Goal: Find specific page/section: Find specific page/section

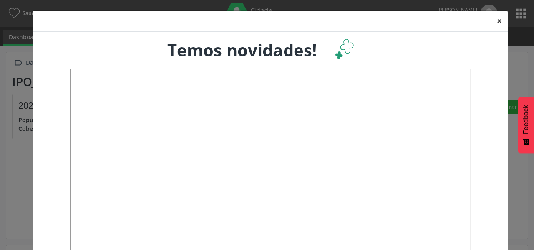
click at [497, 22] on button "×" at bounding box center [499, 21] width 17 height 20
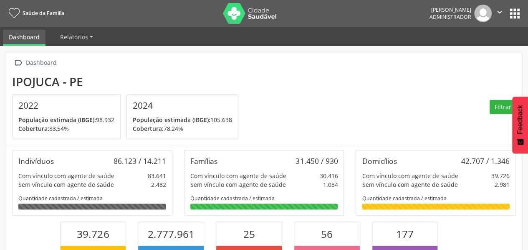
scroll to position [137, 172]
click at [517, 15] on button "apps" at bounding box center [514, 13] width 15 height 15
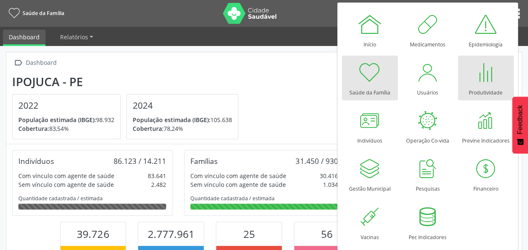
click at [484, 76] on div at bounding box center [485, 72] width 25 height 25
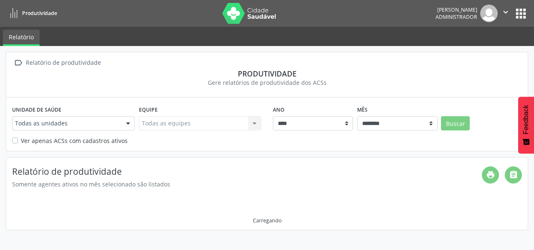
click at [129, 123] on div at bounding box center [128, 123] width 13 height 14
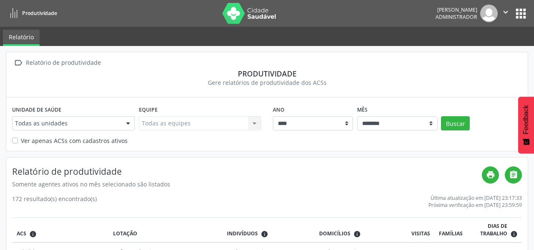
click at [129, 123] on div at bounding box center [128, 123] width 13 height 14
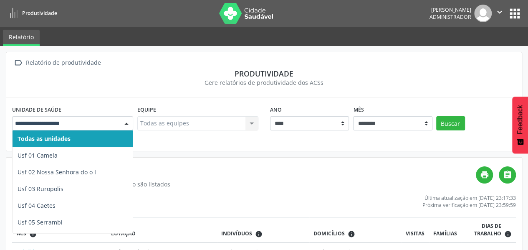
click at [124, 121] on div at bounding box center [126, 123] width 13 height 14
click at [52, 224] on span "Usf 05 Serrambi" at bounding box center [40, 222] width 45 height 8
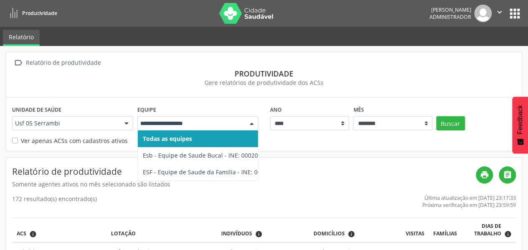
click at [251, 123] on div at bounding box center [251, 123] width 13 height 14
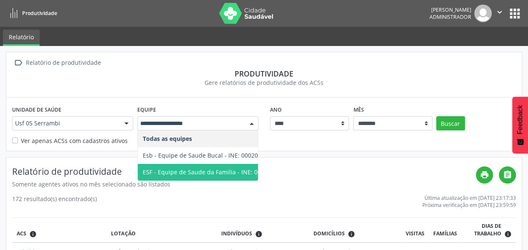
click at [243, 169] on span "ESF - Equipe de Saude da Familia - INE: 0000143944" at bounding box center [215, 172] width 145 height 8
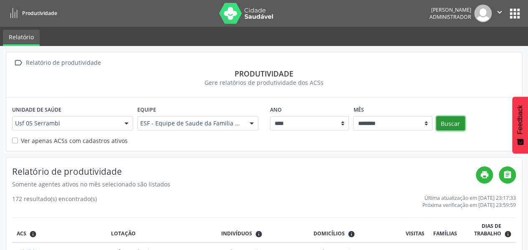
click at [448, 123] on button "Buscar" at bounding box center [450, 123] width 29 height 14
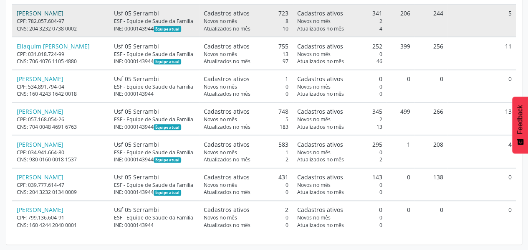
click at [63, 16] on link "[PERSON_NAME]" at bounding box center [40, 13] width 47 height 8
